Goal: Information Seeking & Learning: Find specific fact

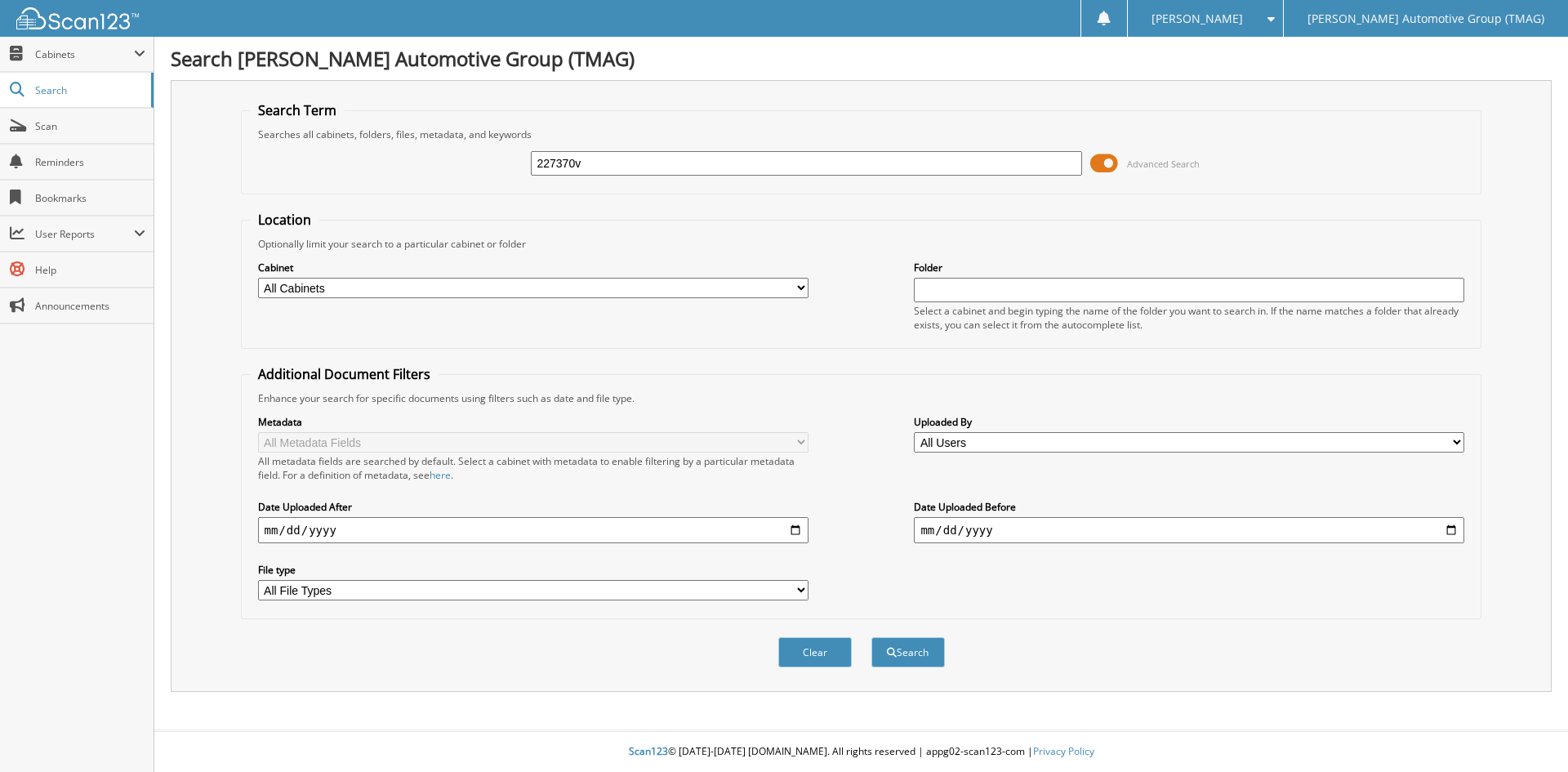
type input "227370v"
click at [871, 638] on button "Search" at bounding box center [908, 652] width 74 height 30
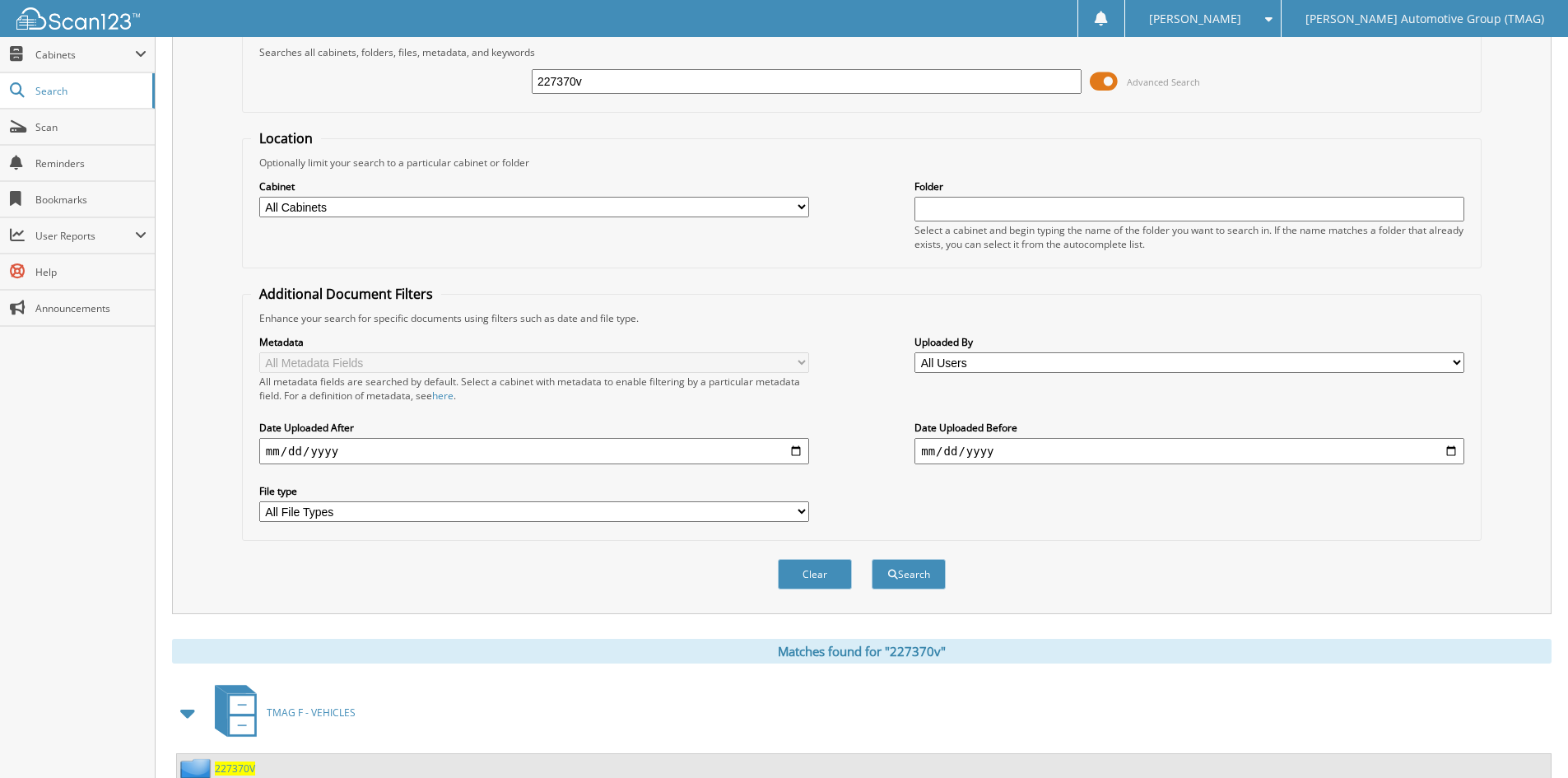
scroll to position [142, 0]
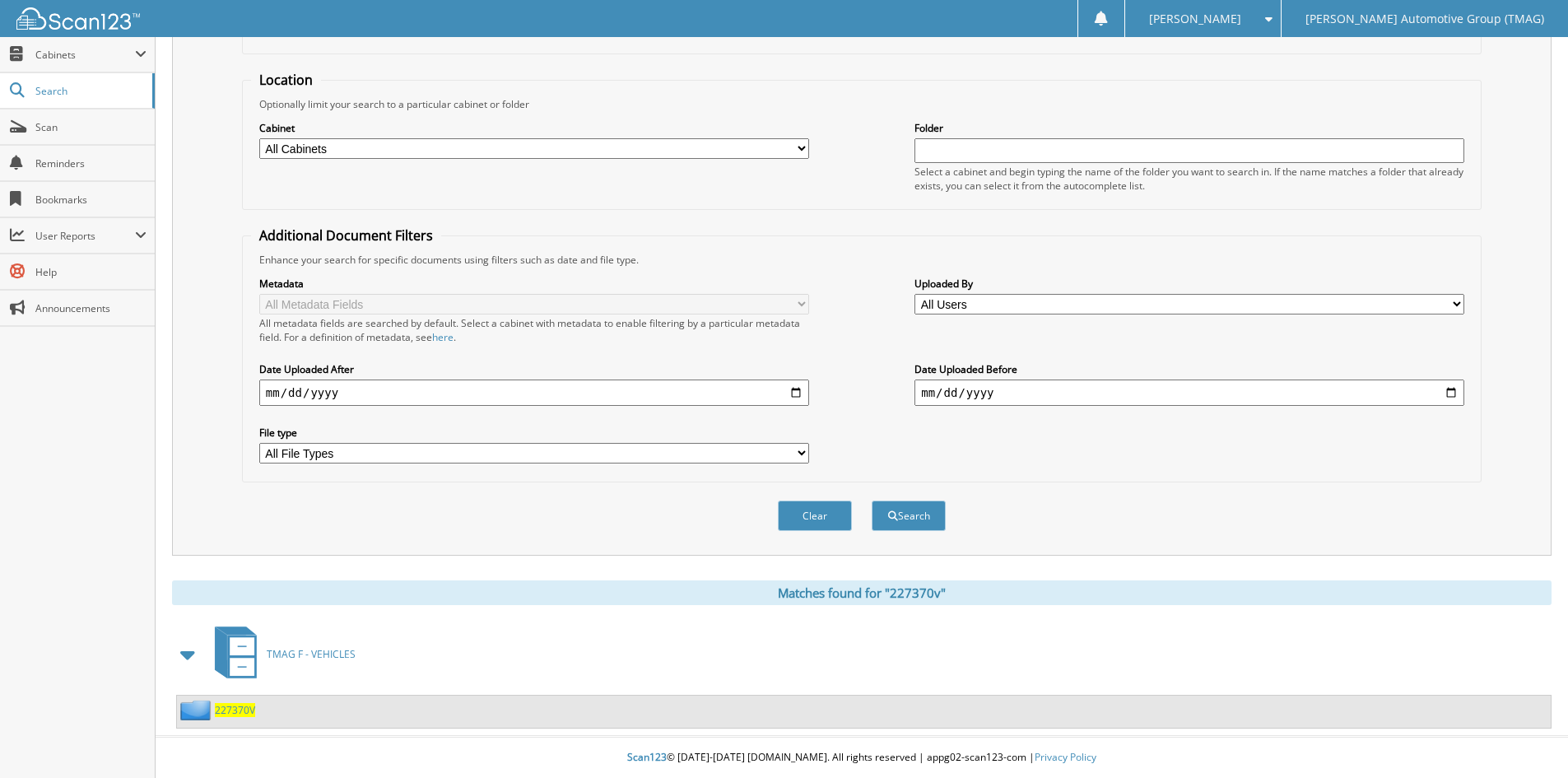
click at [248, 715] on span "227370V" at bounding box center [235, 710] width 41 height 14
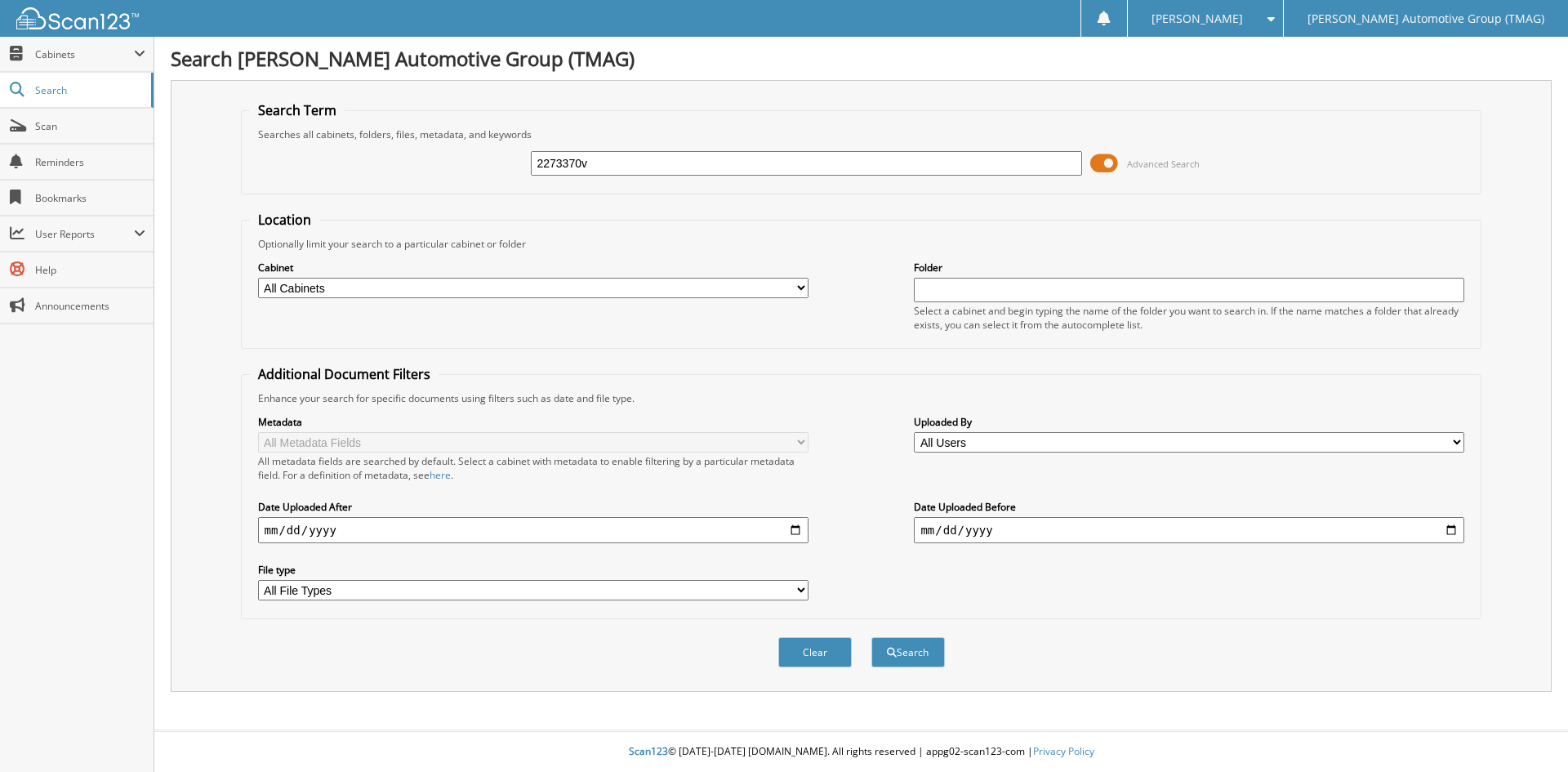
type input "2273370v"
click at [871, 638] on button "Search" at bounding box center [908, 652] width 74 height 30
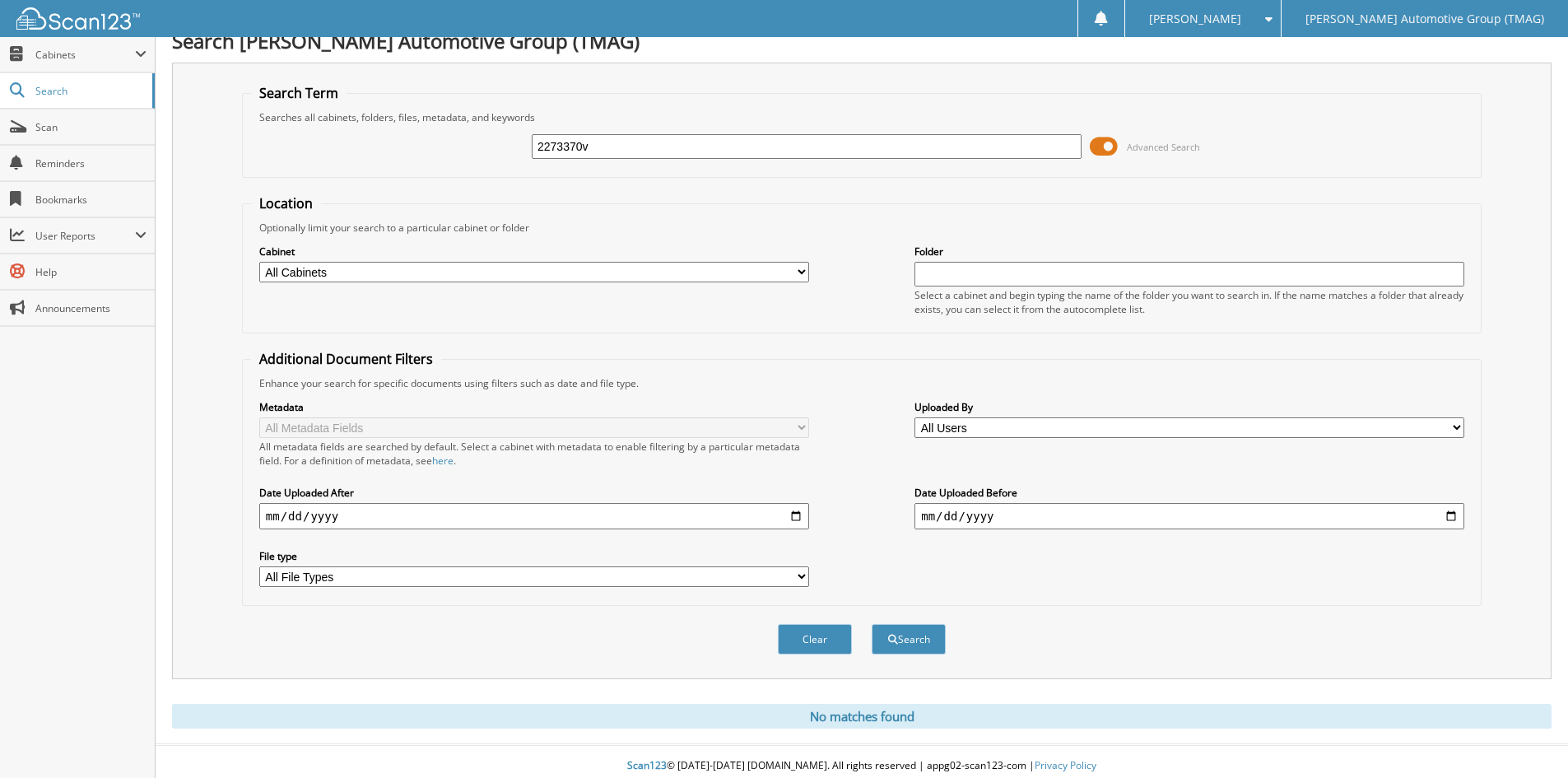
scroll to position [27, 0]
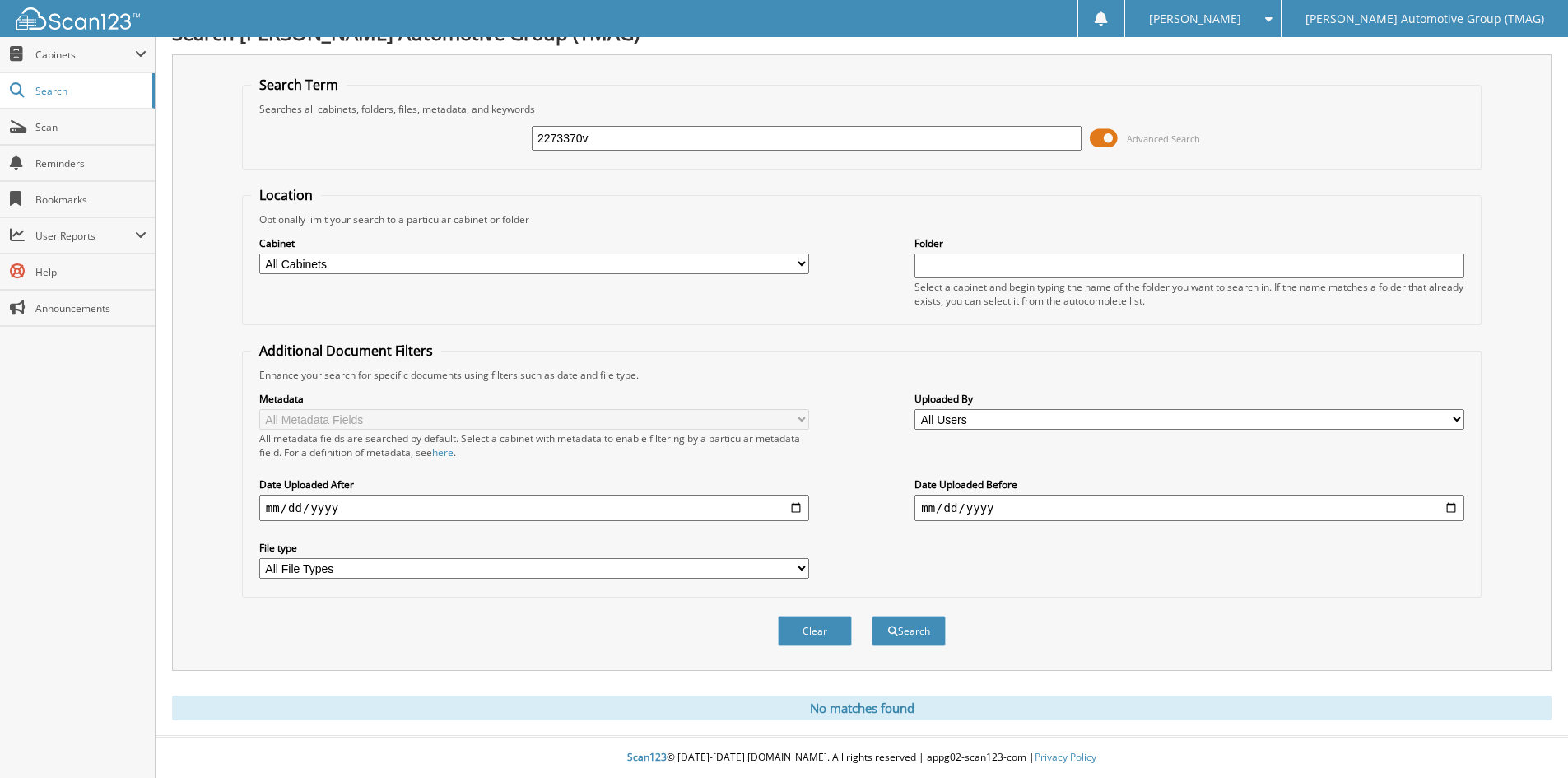
click at [623, 146] on input "2273370v" at bounding box center [807, 138] width 549 height 25
click at [622, 145] on input "2273370v" at bounding box center [807, 138] width 549 height 25
type input "503319v"
click at [872, 615] on button "Search" at bounding box center [908, 630] width 74 height 30
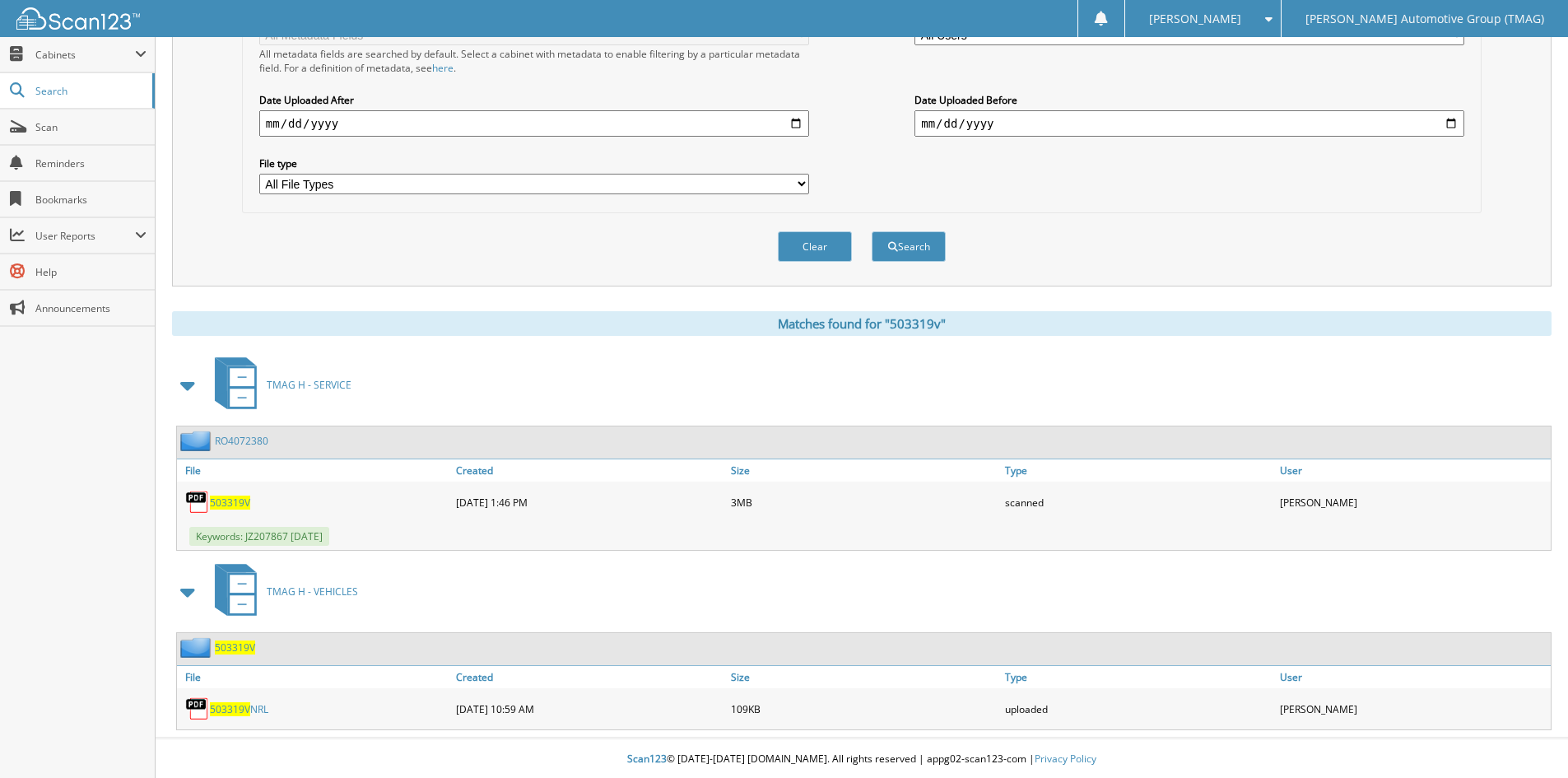
scroll to position [413, 0]
click at [231, 648] on span "503319V" at bounding box center [235, 645] width 41 height 14
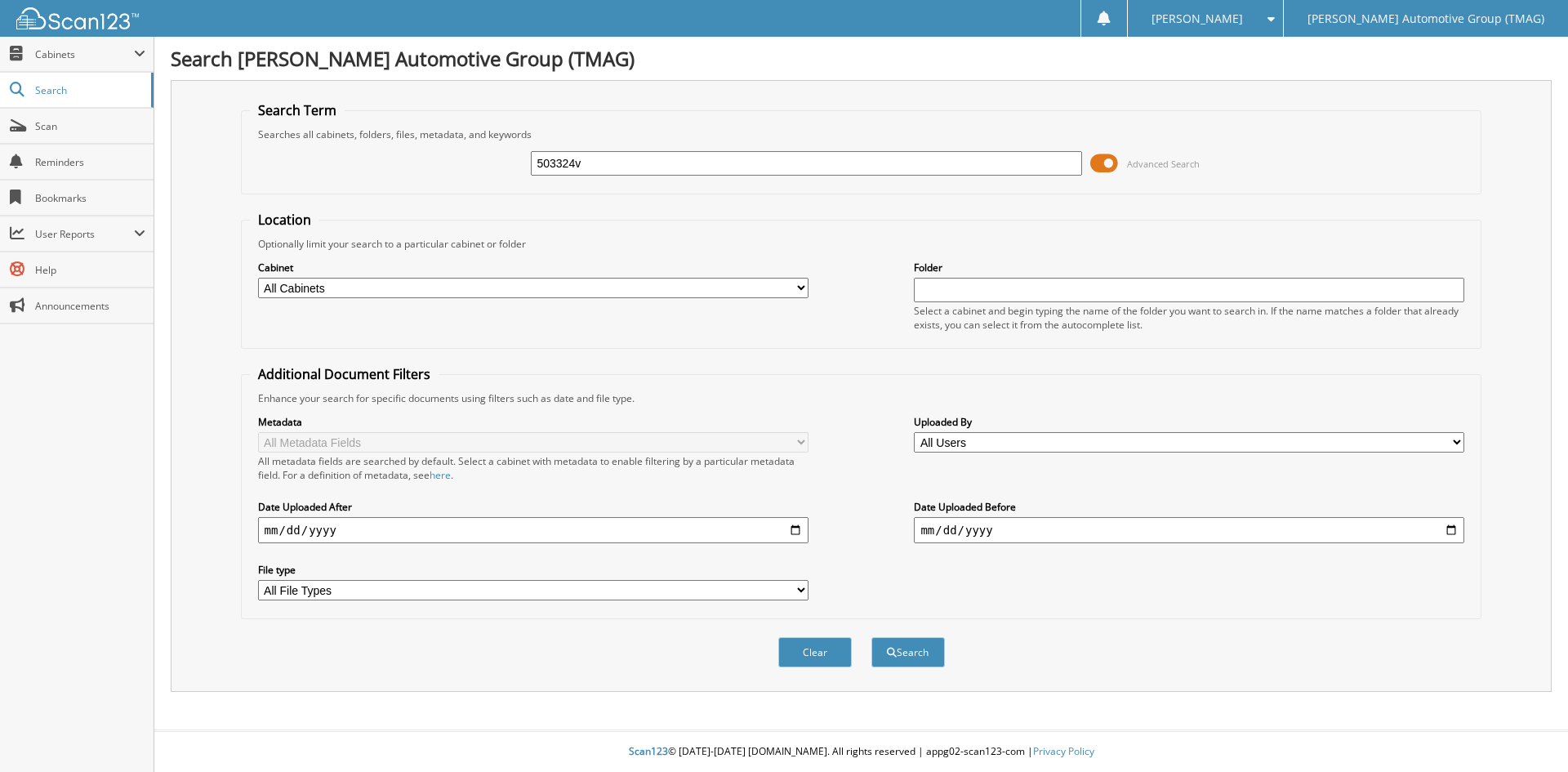
type input "503324v"
click at [871, 638] on button "Search" at bounding box center [908, 652] width 74 height 30
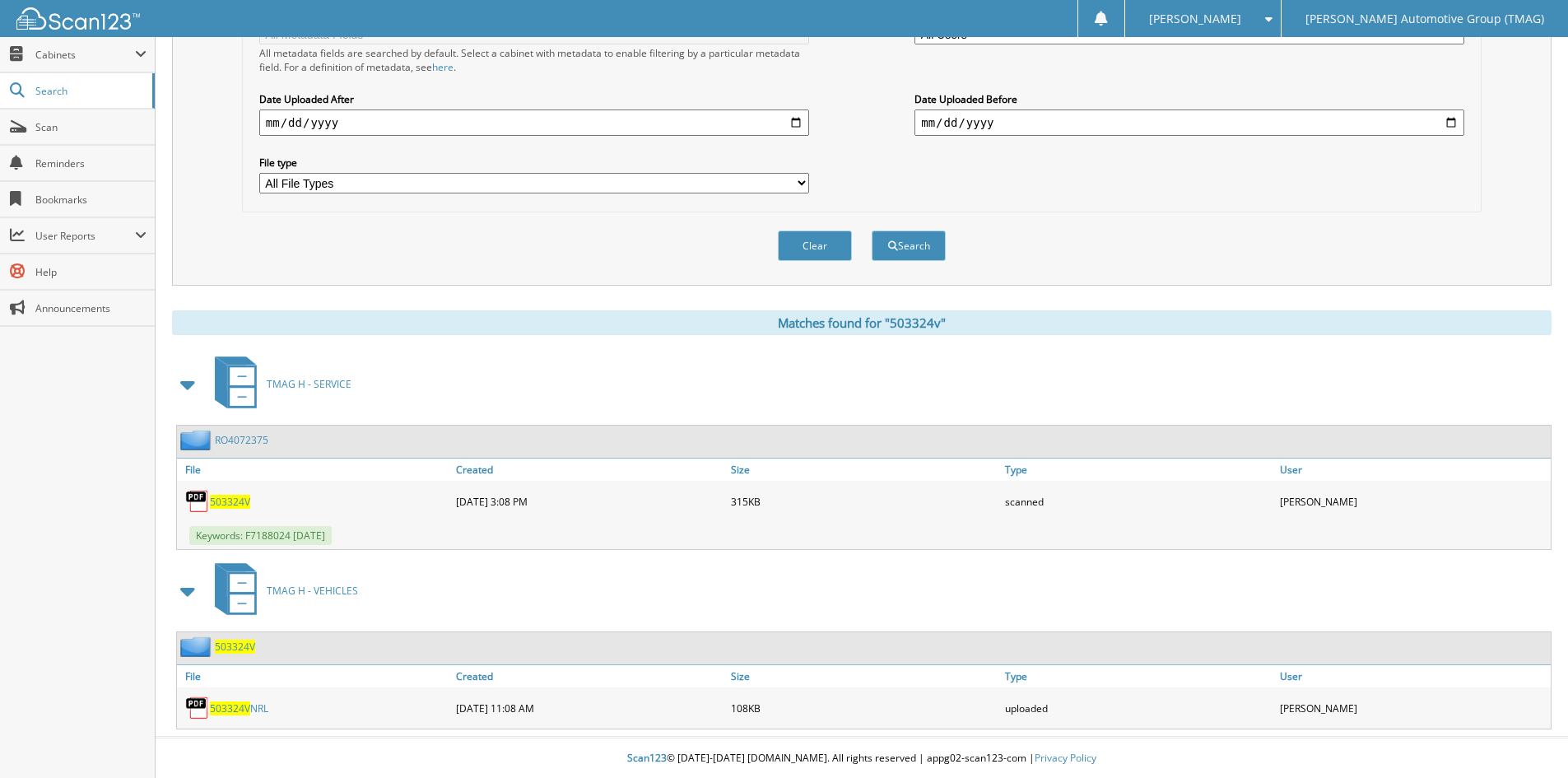
scroll to position [413, 0]
click at [241, 649] on span "503324V" at bounding box center [235, 645] width 41 height 14
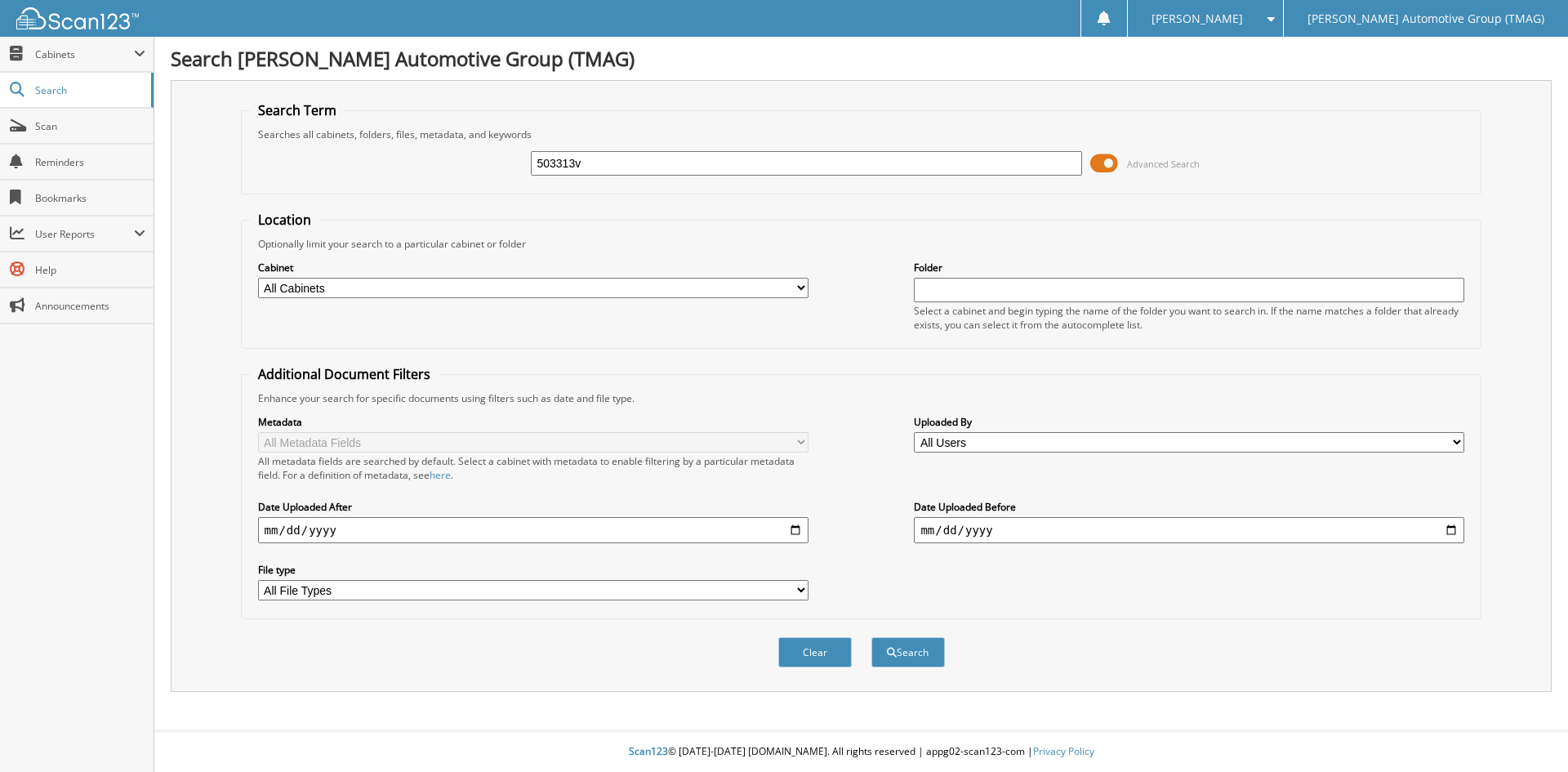
type input "503313v"
click at [871, 638] on button "Search" at bounding box center [908, 652] width 74 height 30
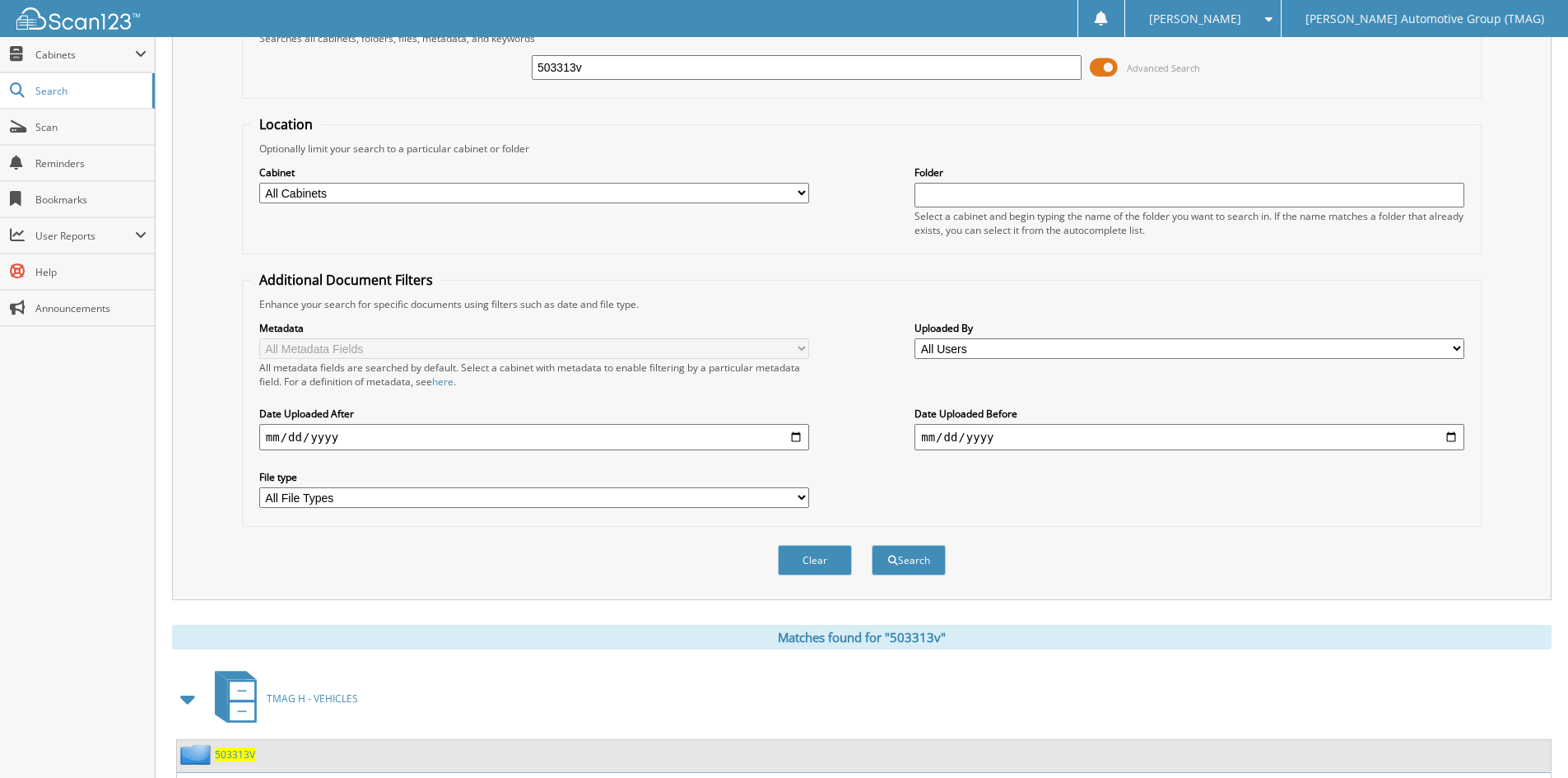
scroll to position [207, 0]
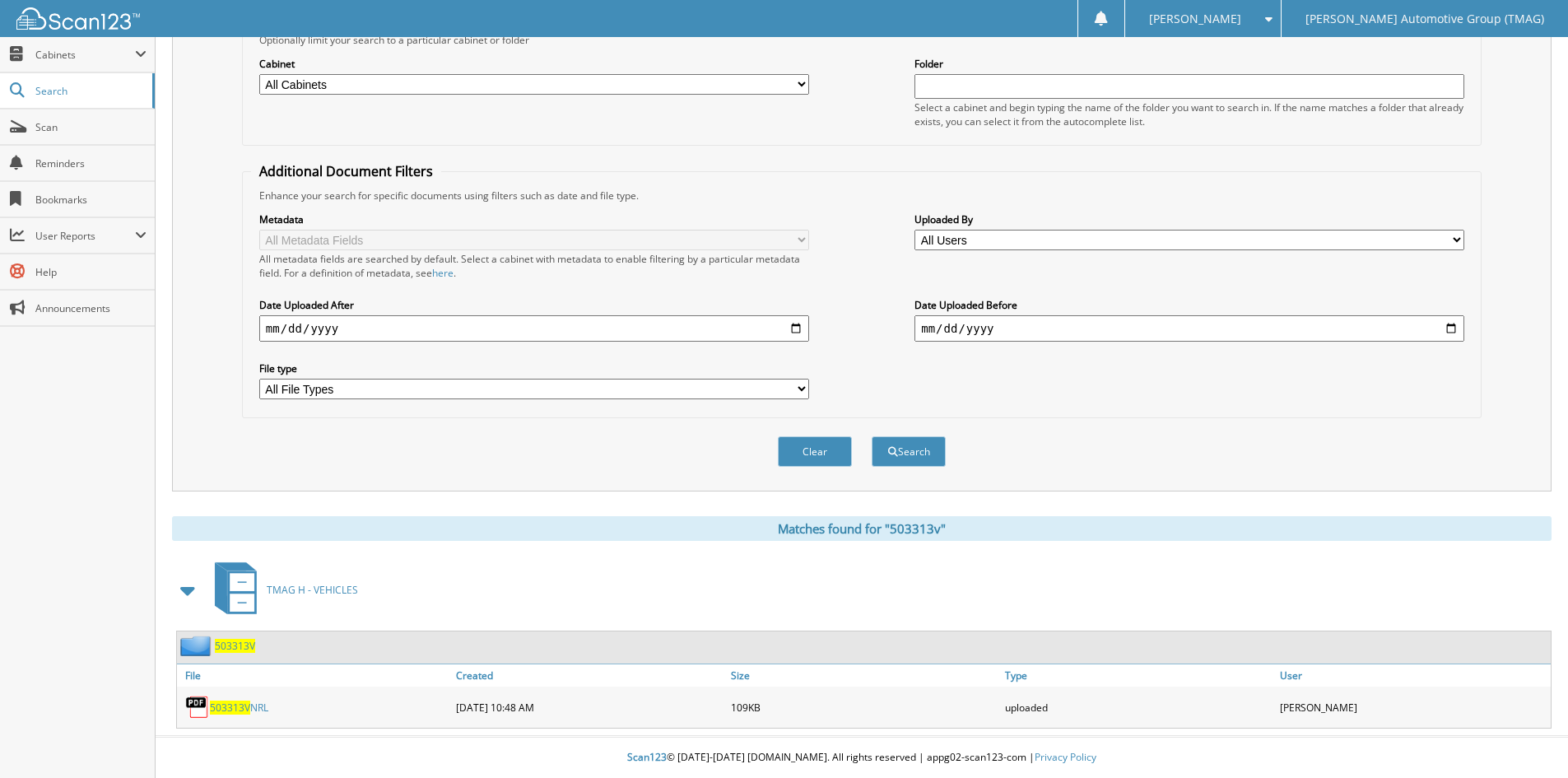
click at [248, 648] on span "503313V" at bounding box center [235, 645] width 41 height 14
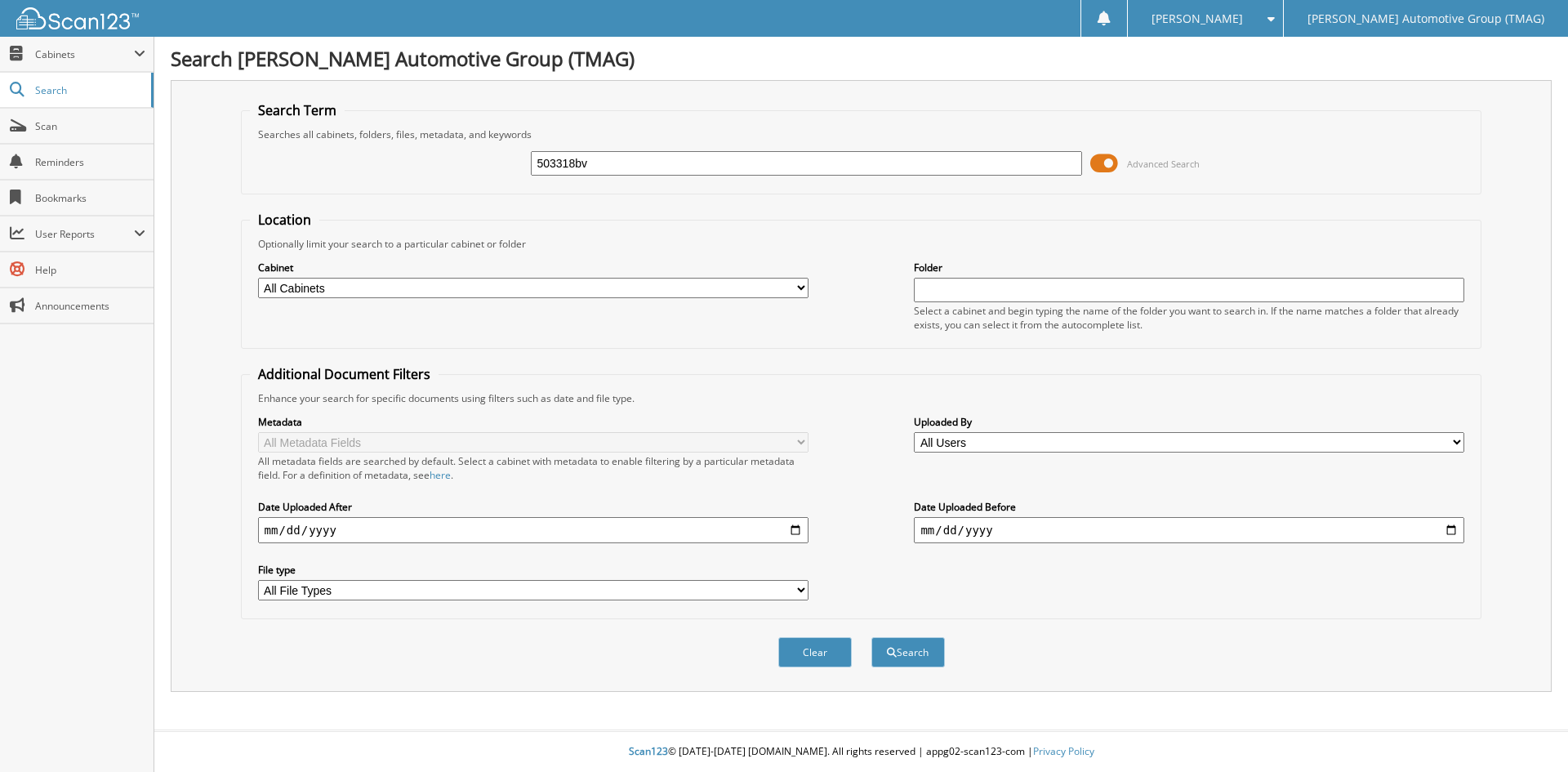
type input "503318bv"
click at [871, 638] on button "Search" at bounding box center [908, 652] width 74 height 30
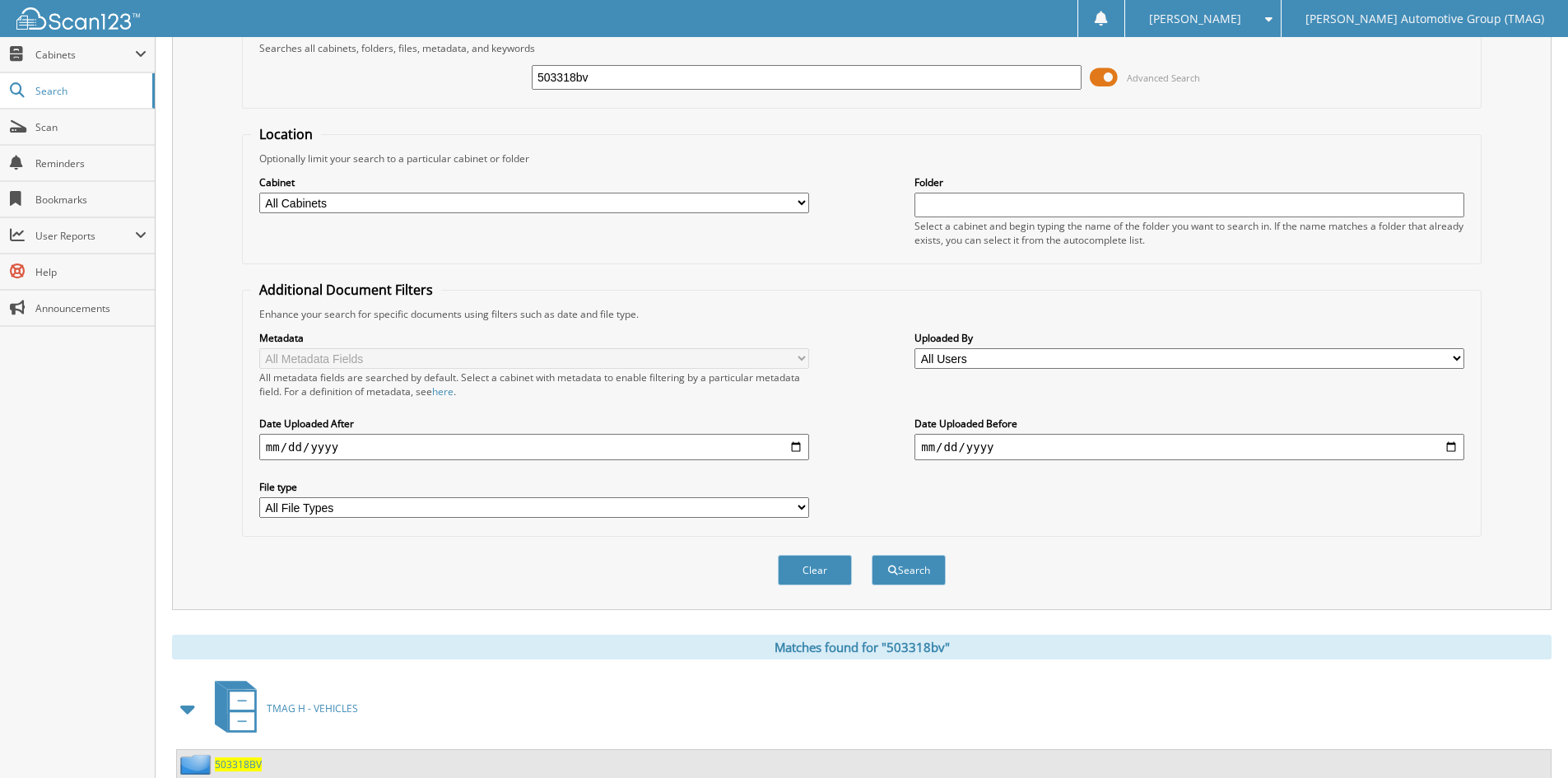
scroll to position [207, 0]
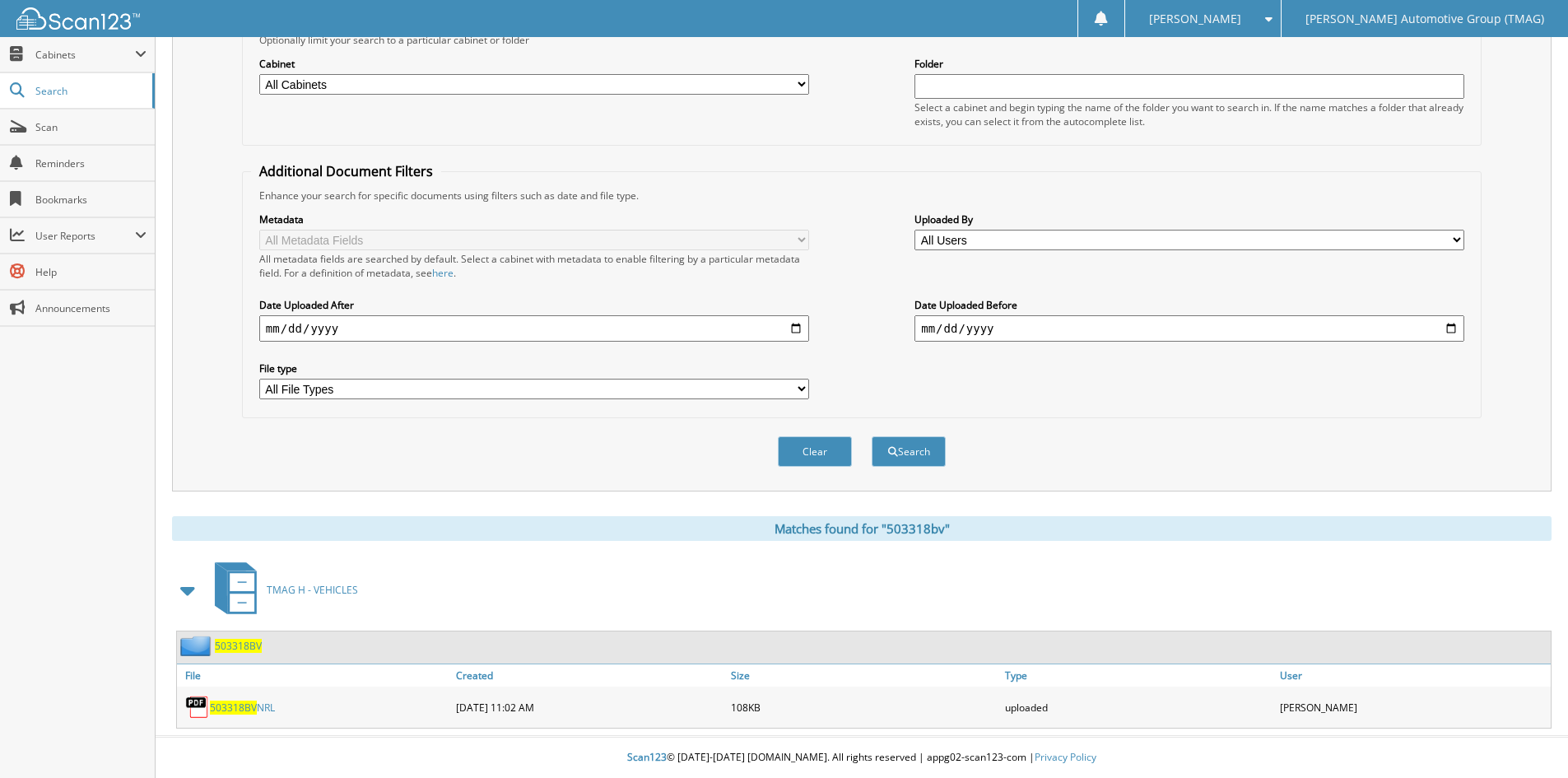
click at [234, 640] on span "503318BV" at bounding box center [238, 645] width 47 height 14
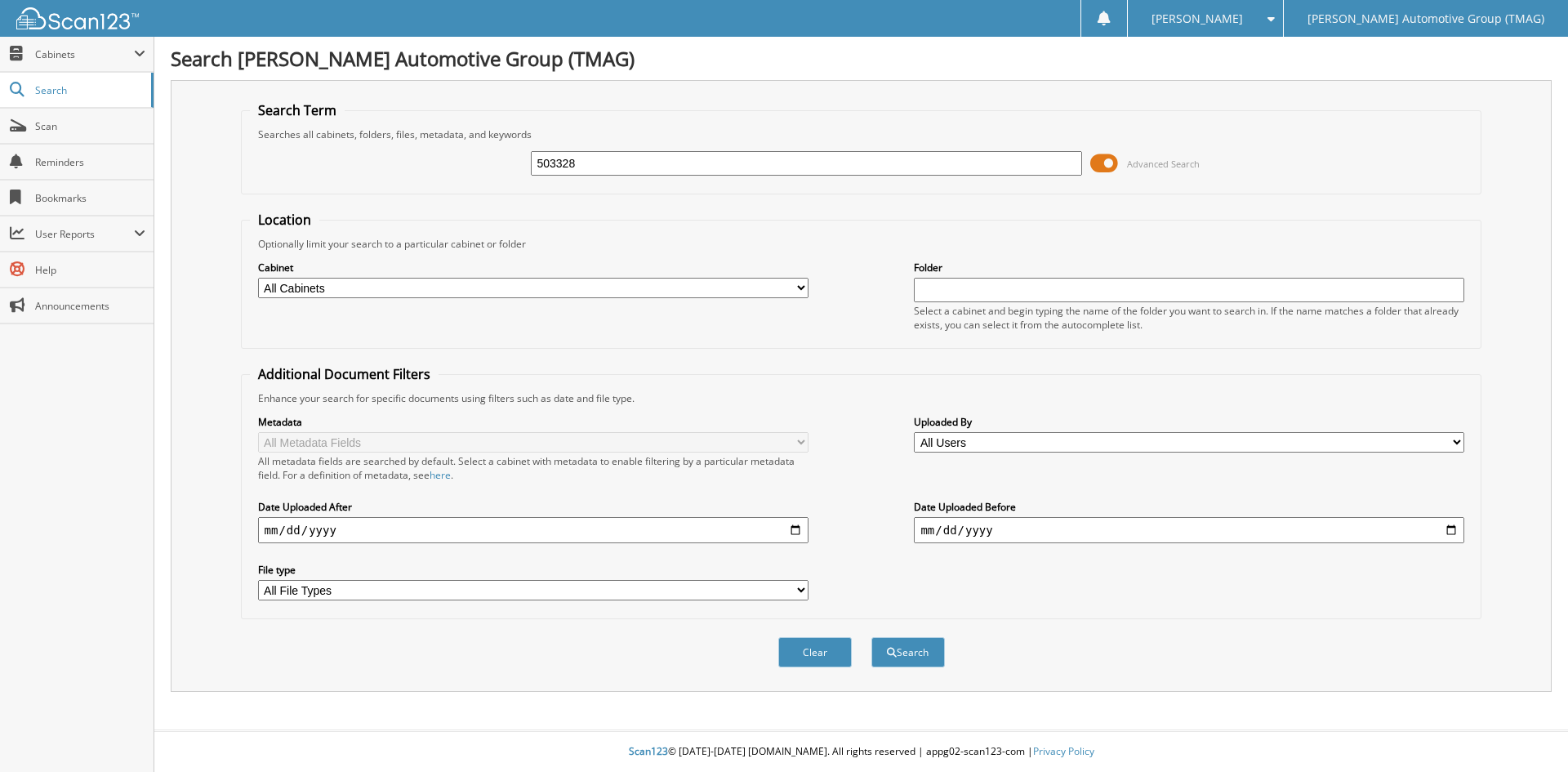
type input "503328"
click at [871, 638] on button "Search" at bounding box center [908, 652] width 74 height 30
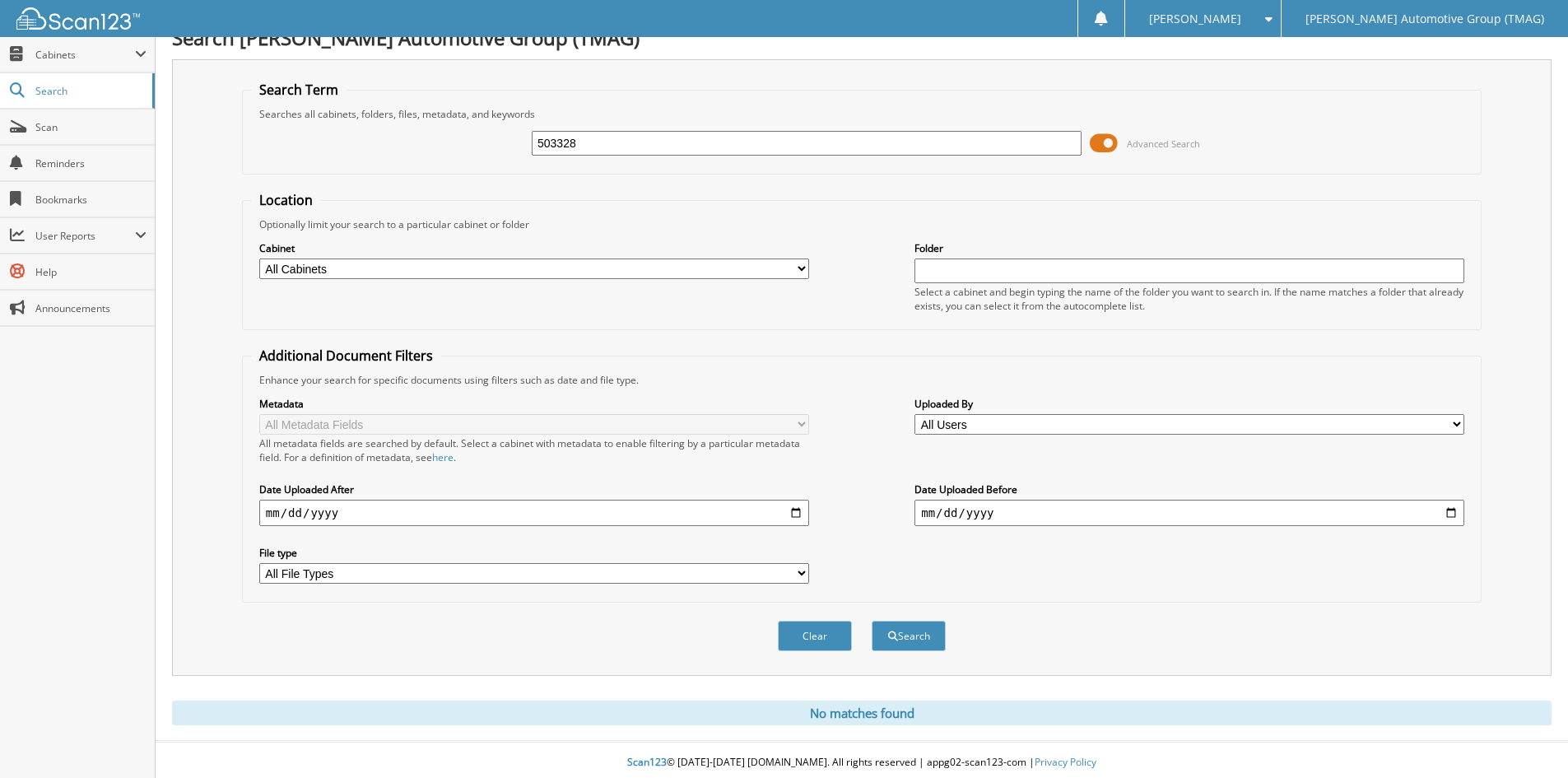
scroll to position [27, 0]
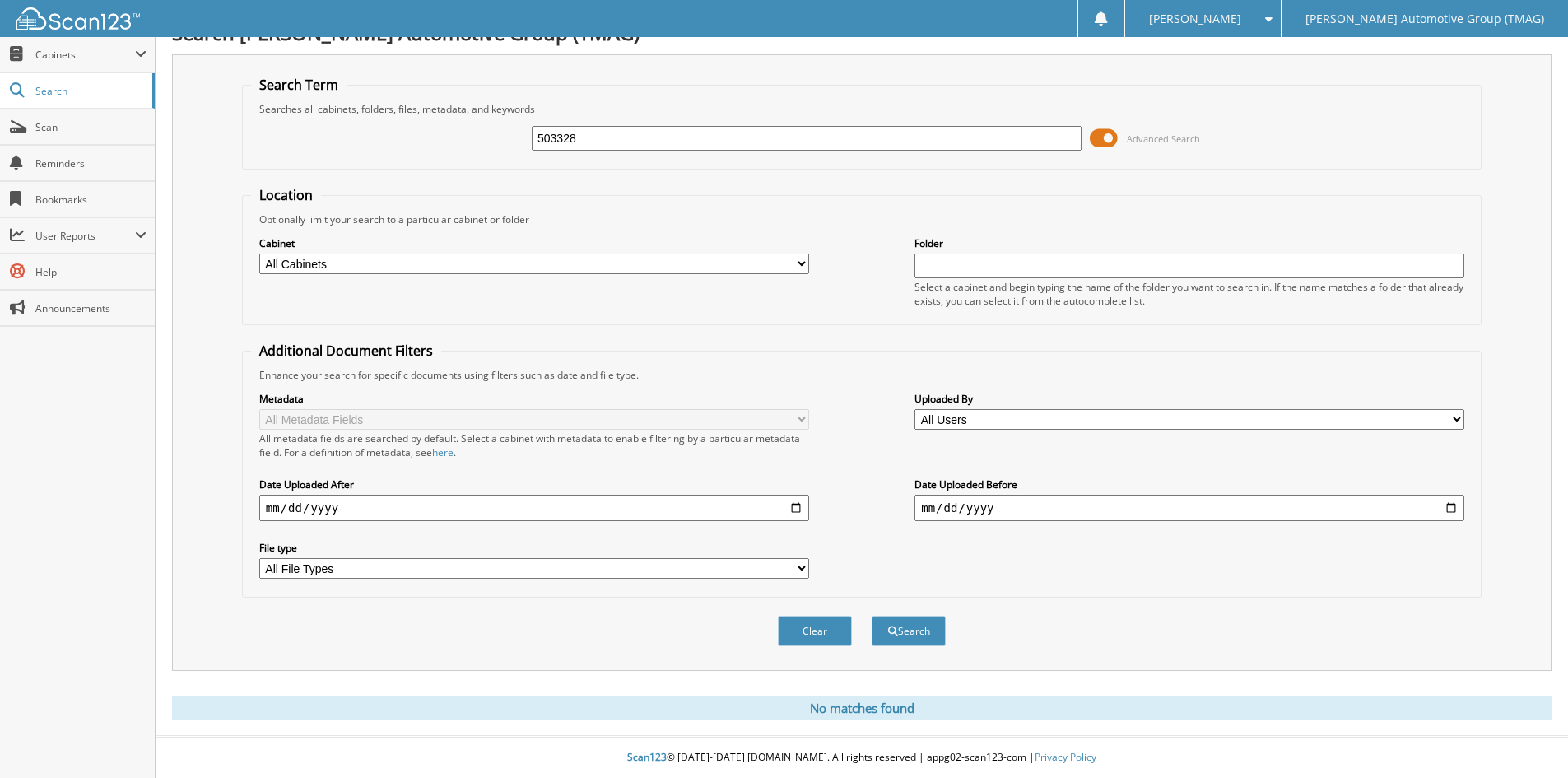
click at [593, 141] on input "503328" at bounding box center [807, 138] width 549 height 25
click at [592, 141] on input "503328" at bounding box center [807, 138] width 549 height 25
type input "503329"
click at [872, 615] on button "Search" at bounding box center [908, 630] width 74 height 30
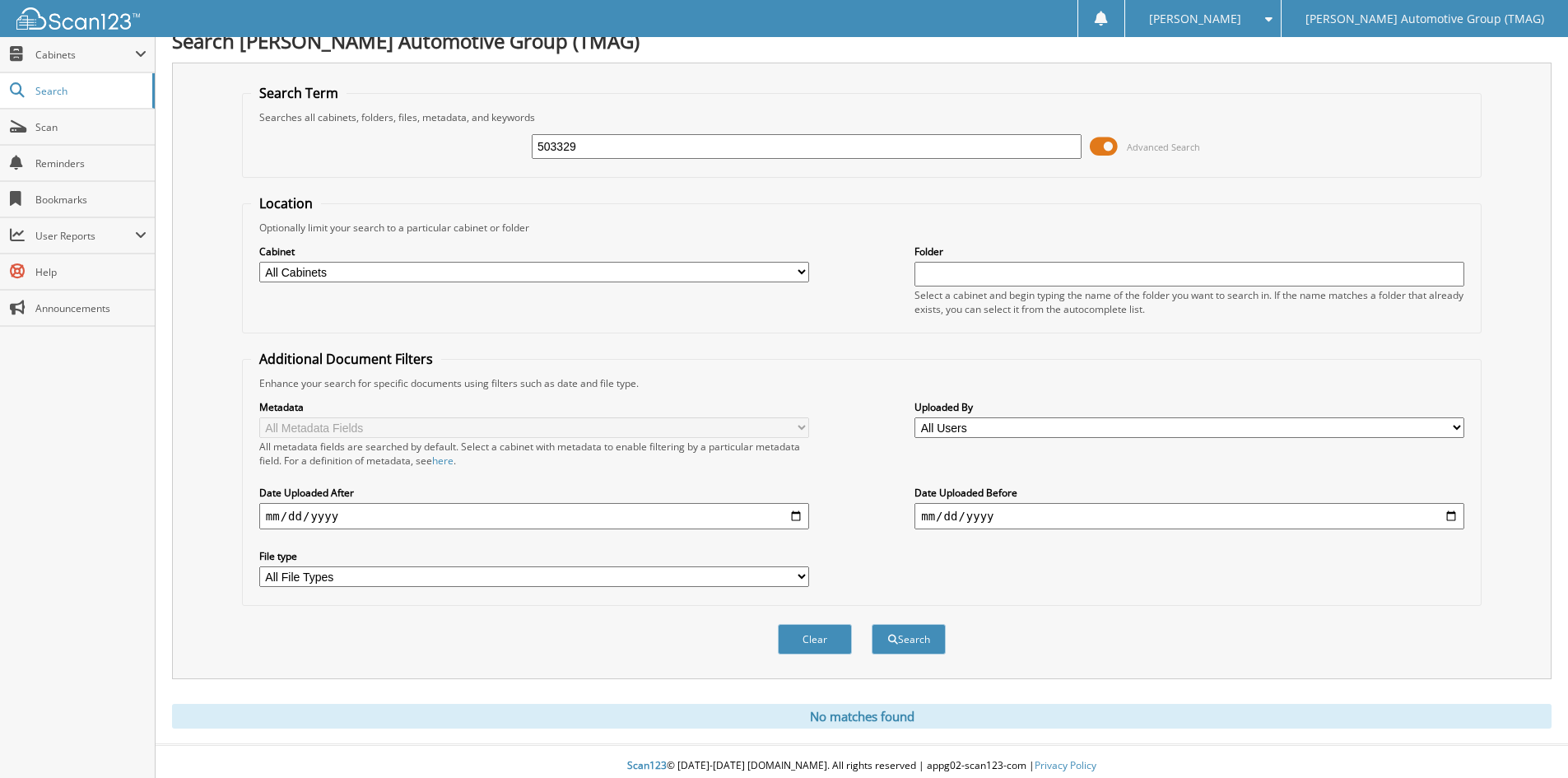
scroll to position [27, 0]
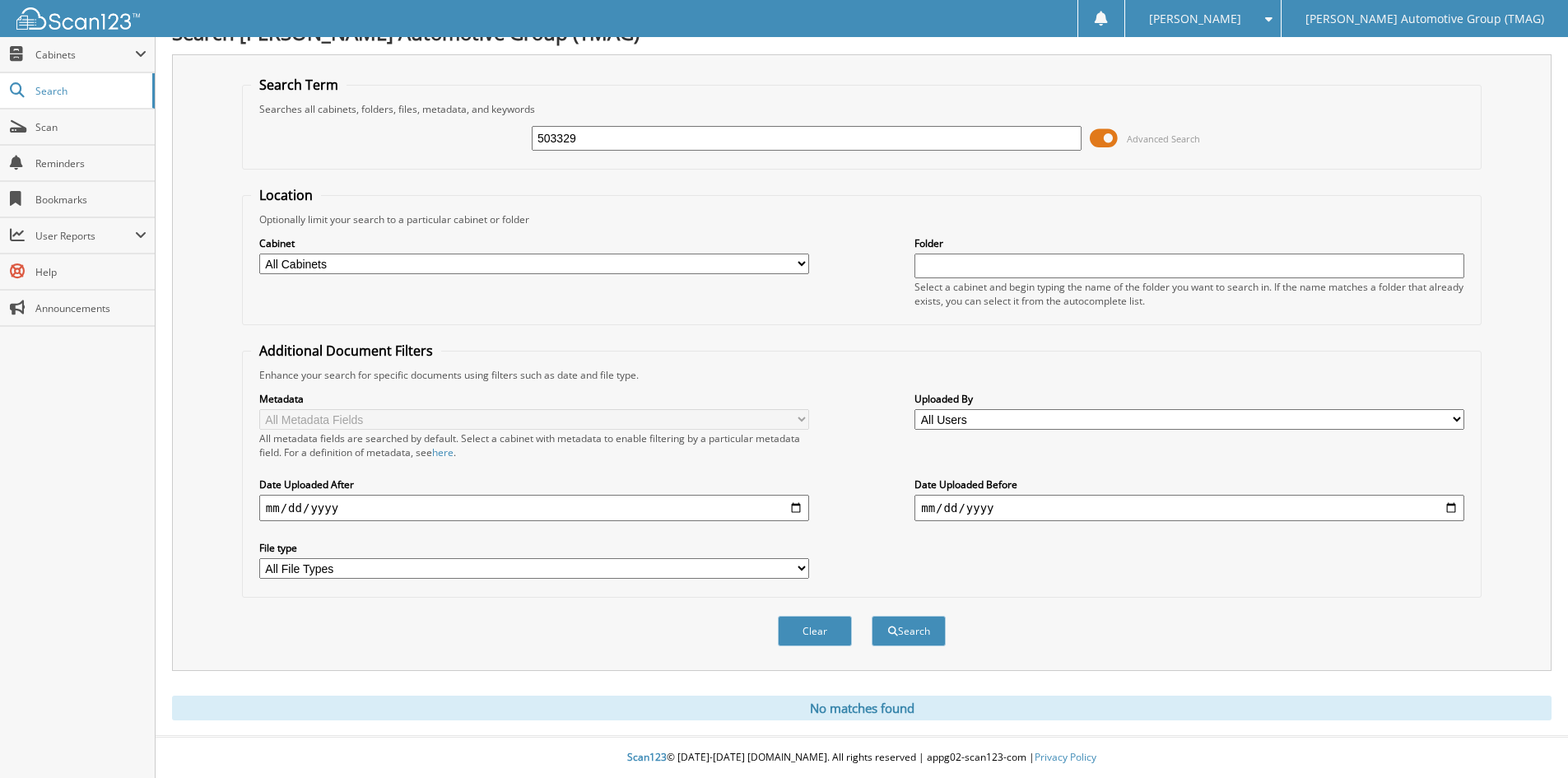
click at [645, 141] on input "503329" at bounding box center [807, 138] width 549 height 25
type input "721808"
click at [872, 615] on button "Search" at bounding box center [908, 630] width 74 height 30
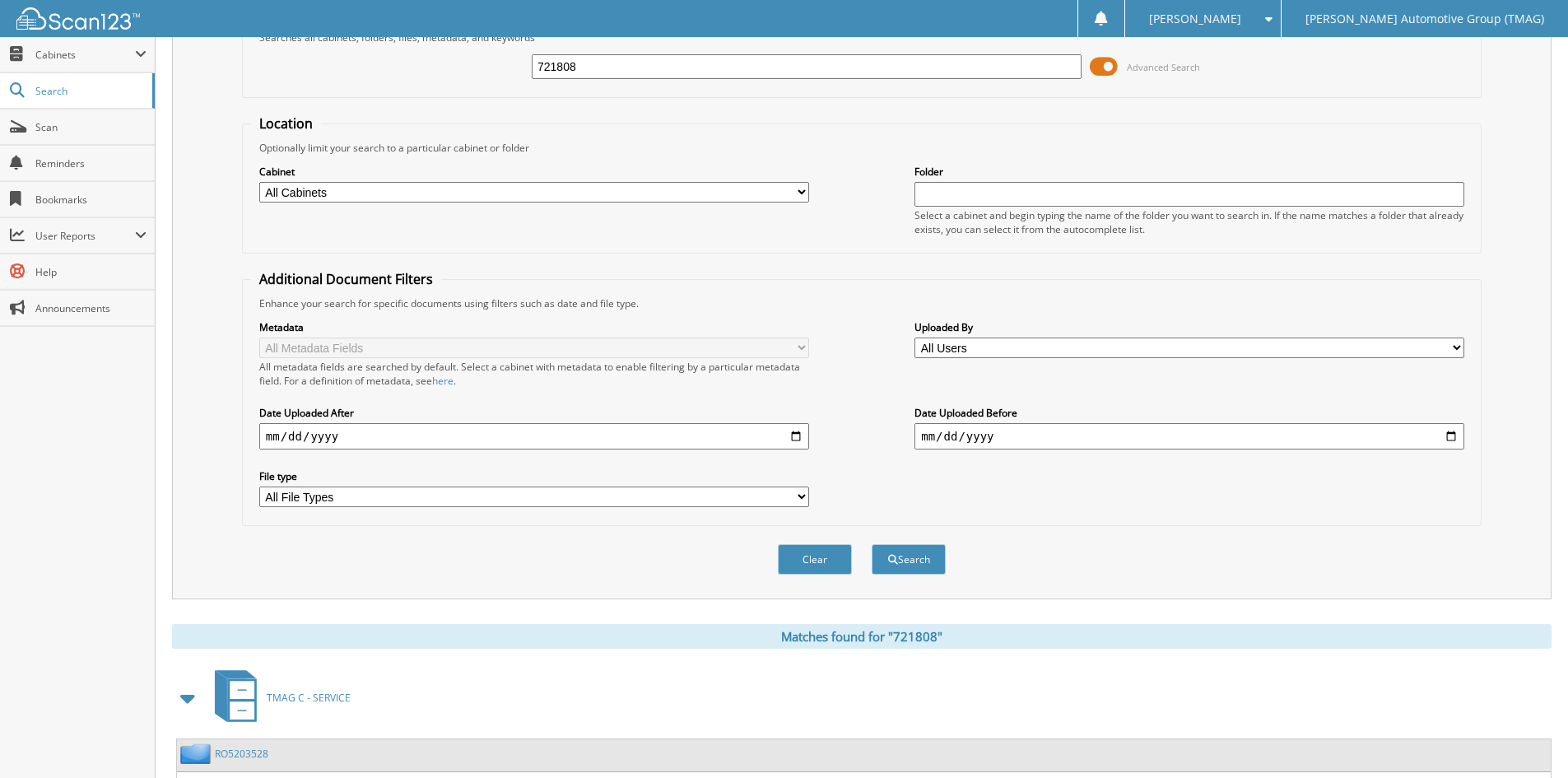
scroll to position [349, 0]
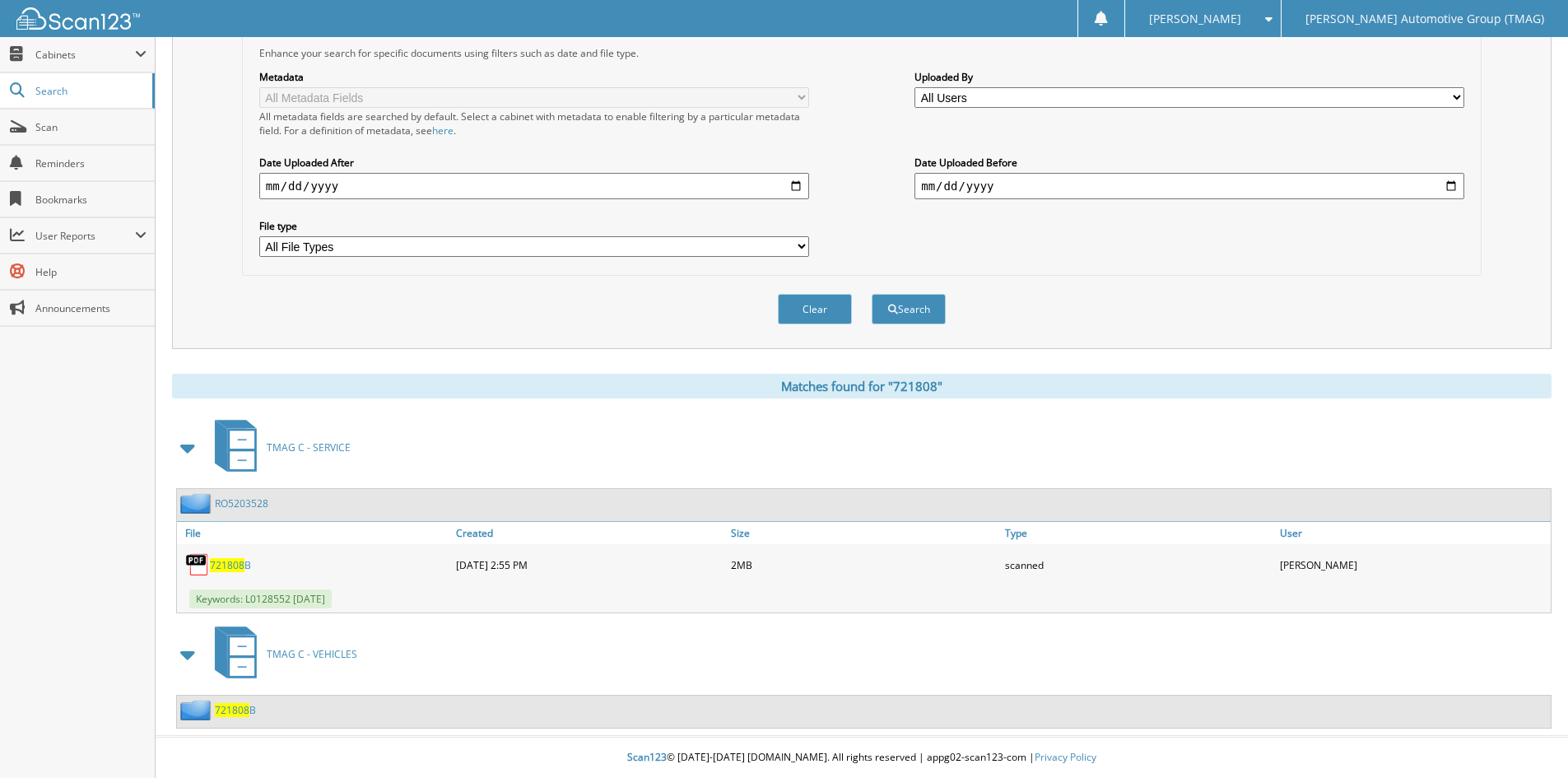
click at [238, 714] on span "721808" at bounding box center [232, 710] width 35 height 14
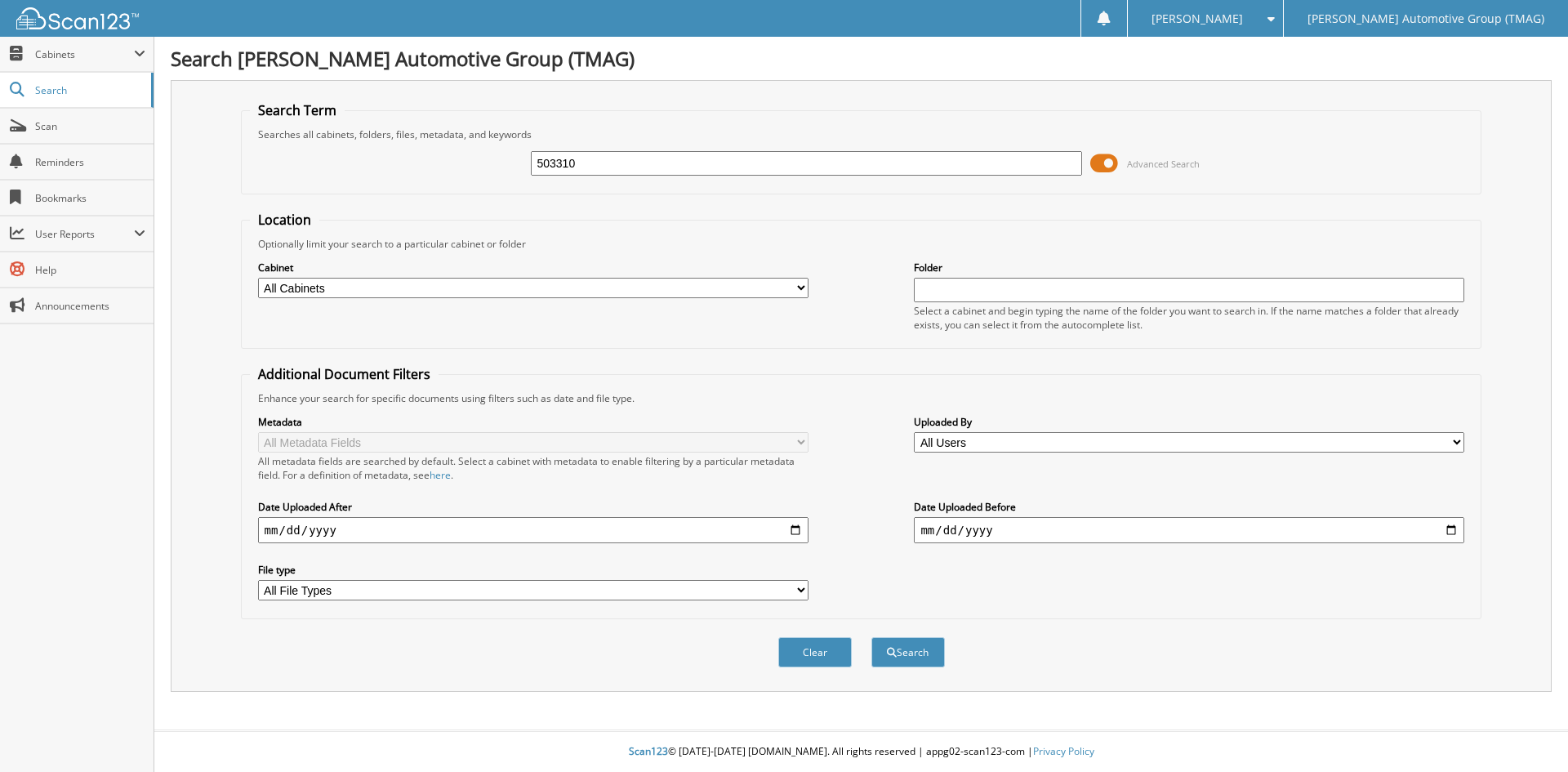
type input "503310"
click at [871, 638] on button "Search" at bounding box center [908, 652] width 74 height 30
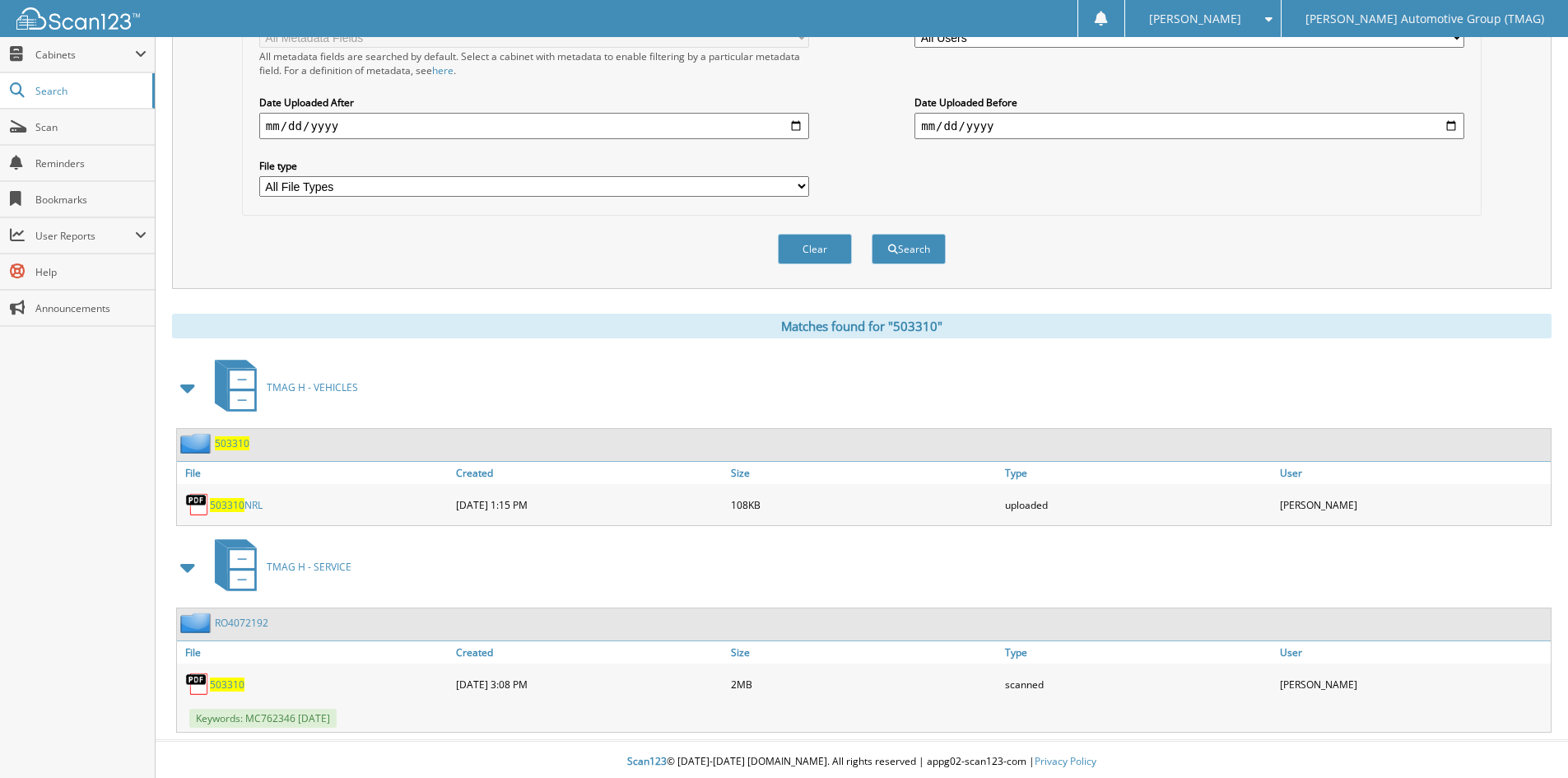
scroll to position [413, 0]
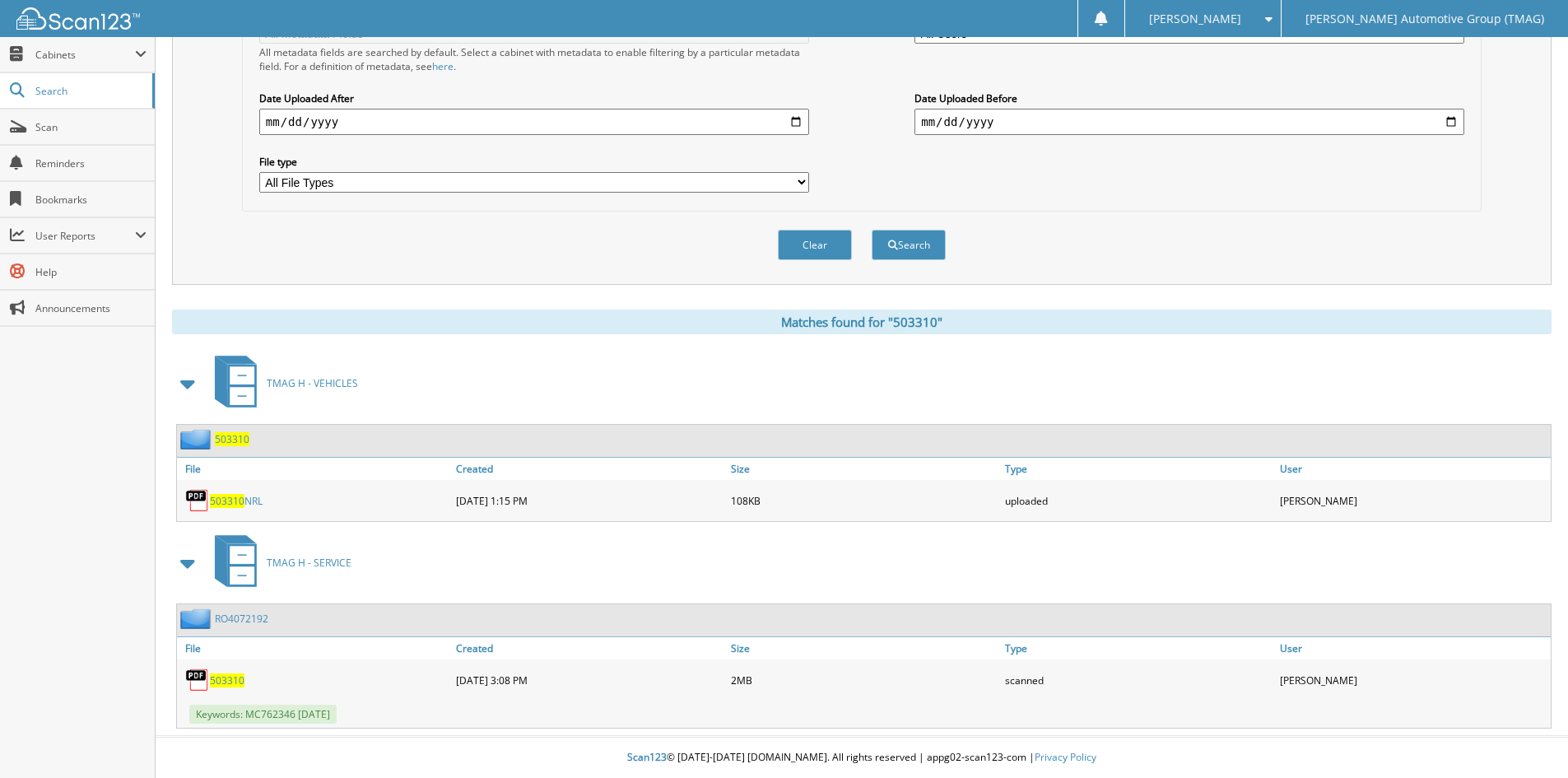
click at [224, 435] on span "503310" at bounding box center [232, 439] width 35 height 14
